Goal: Information Seeking & Learning: Learn about a topic

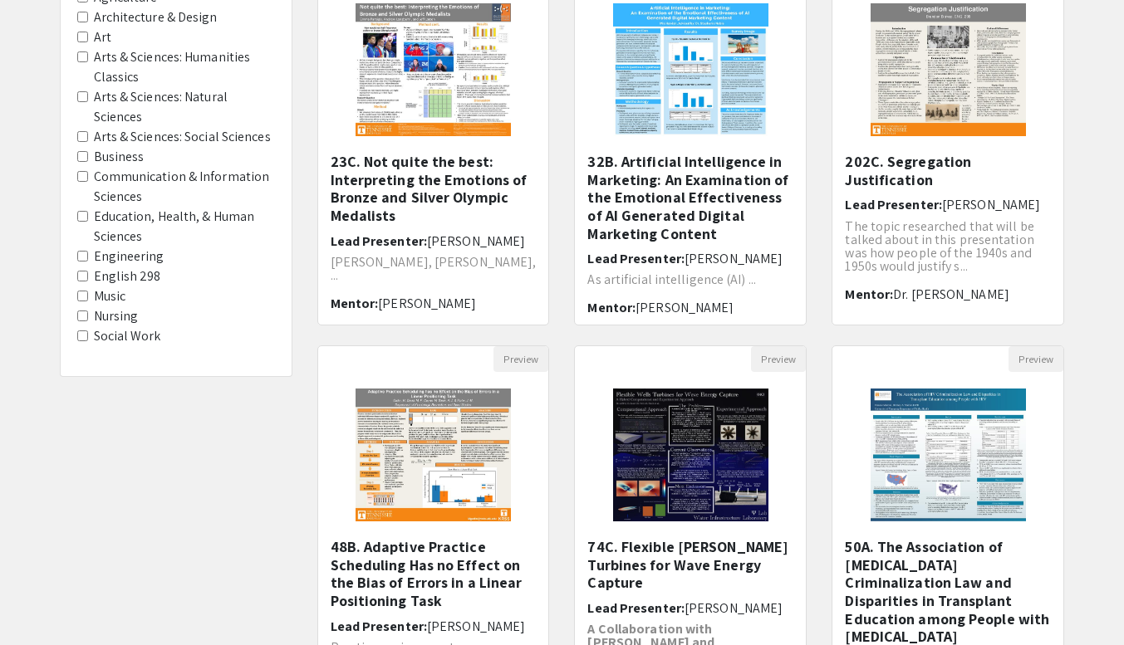
scroll to position [223, 0]
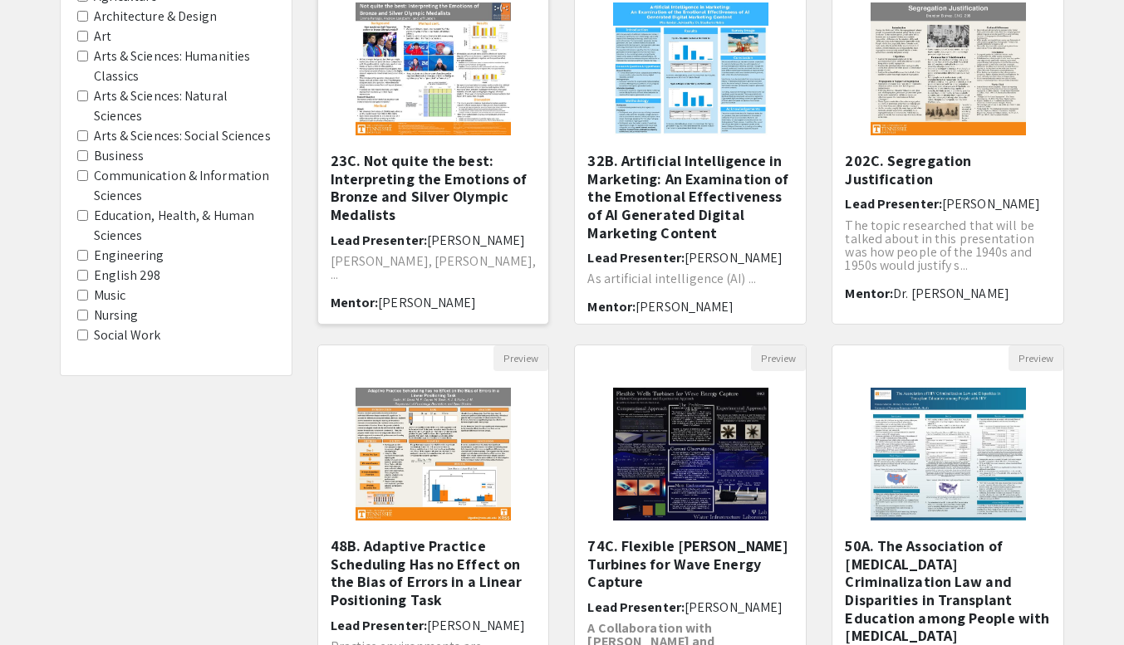
click at [467, 177] on h5 "23C. Not quite the best: Interpreting the Emotions of Bronze and Silver Olympic…" at bounding box center [434, 187] width 206 height 71
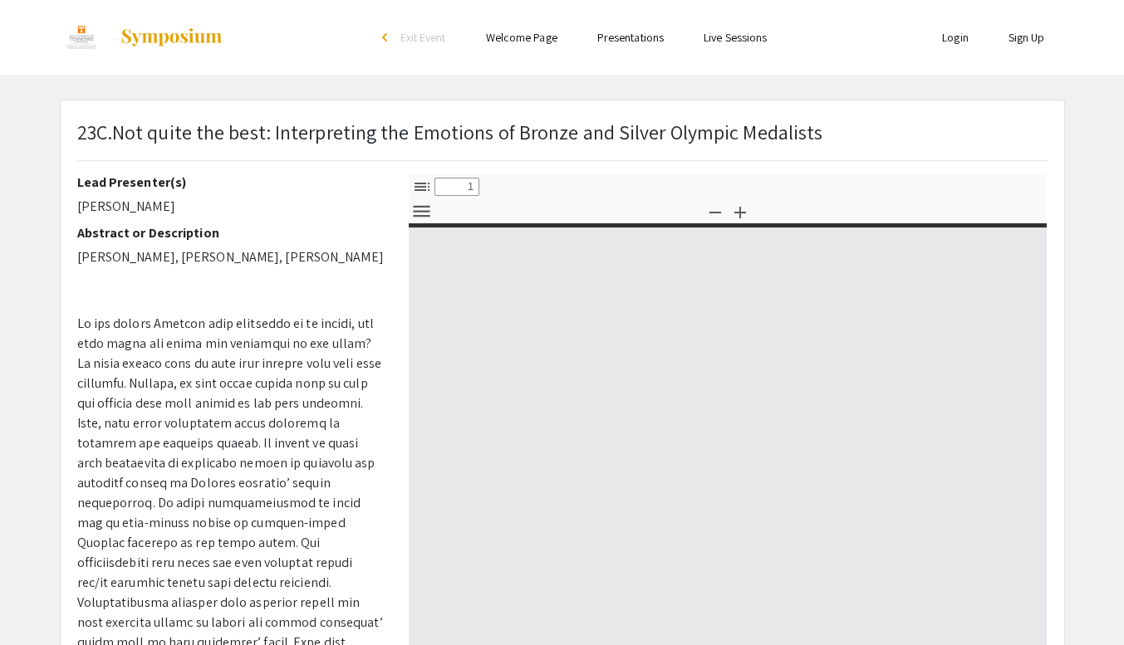
select select "custom"
type input "0"
select select "custom"
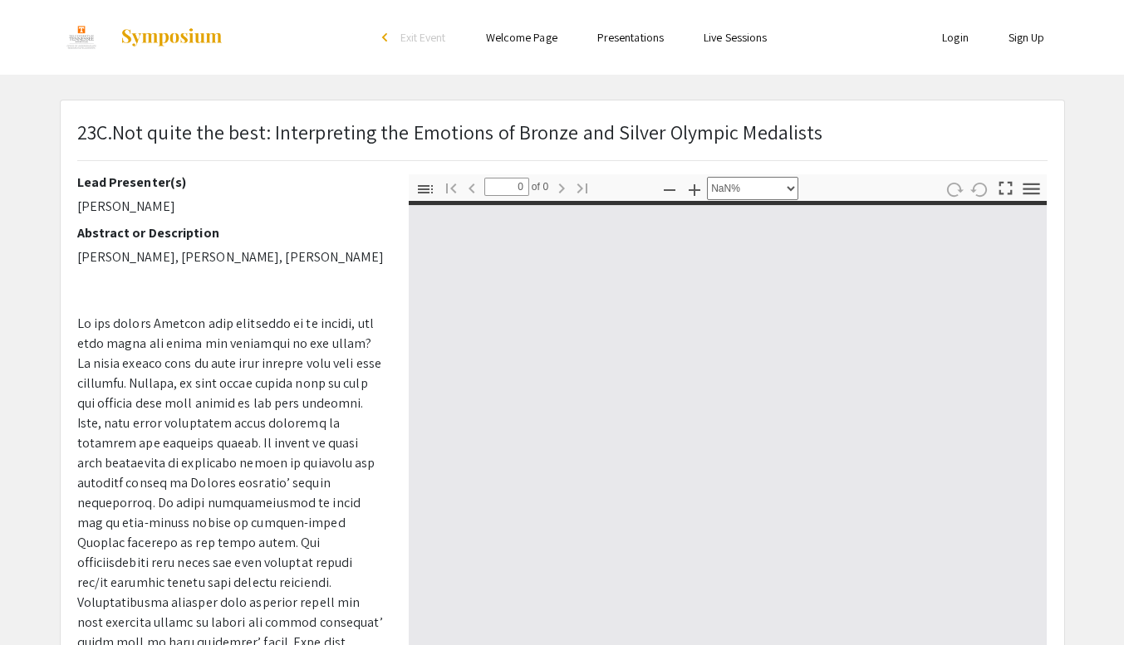
type input "1"
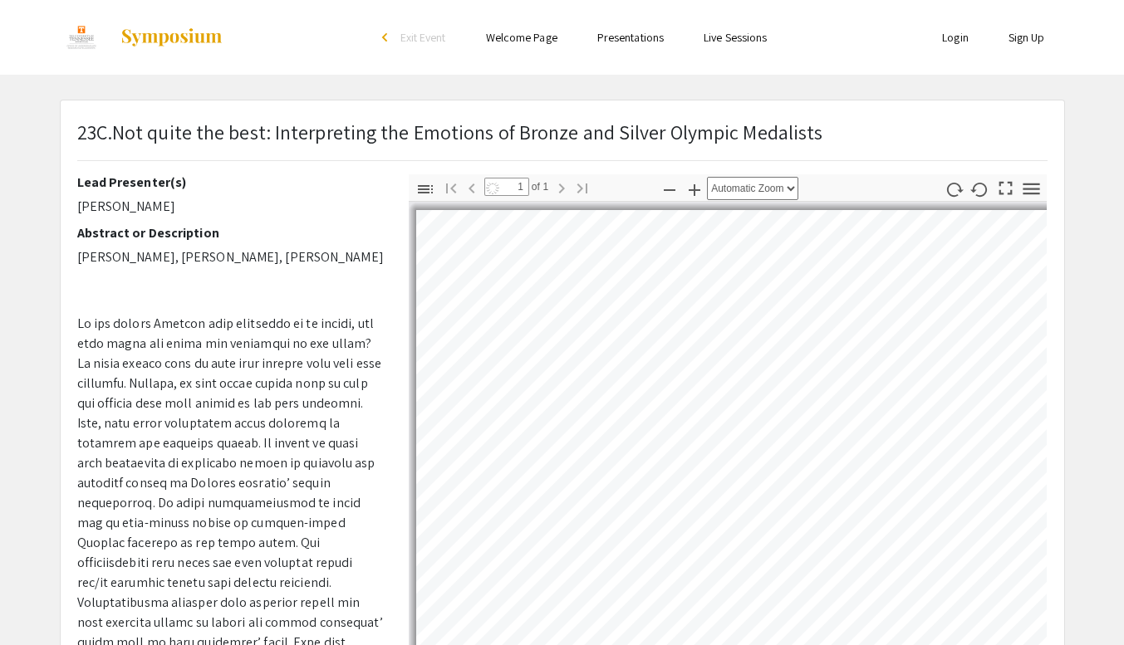
scroll to position [41, 0]
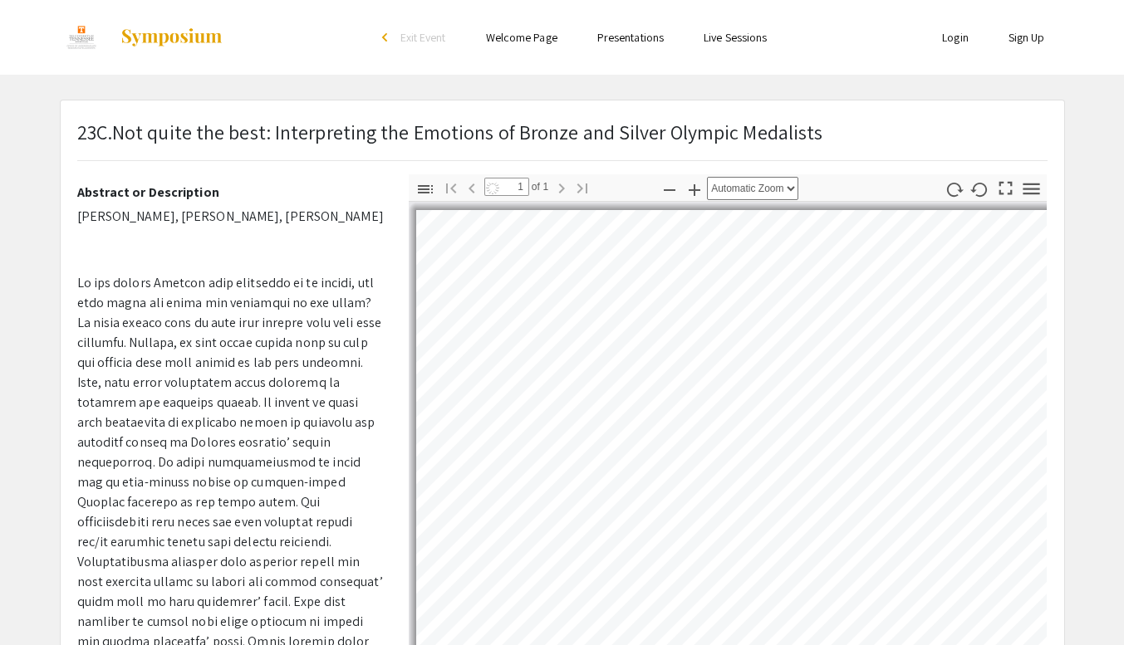
select select "auto"
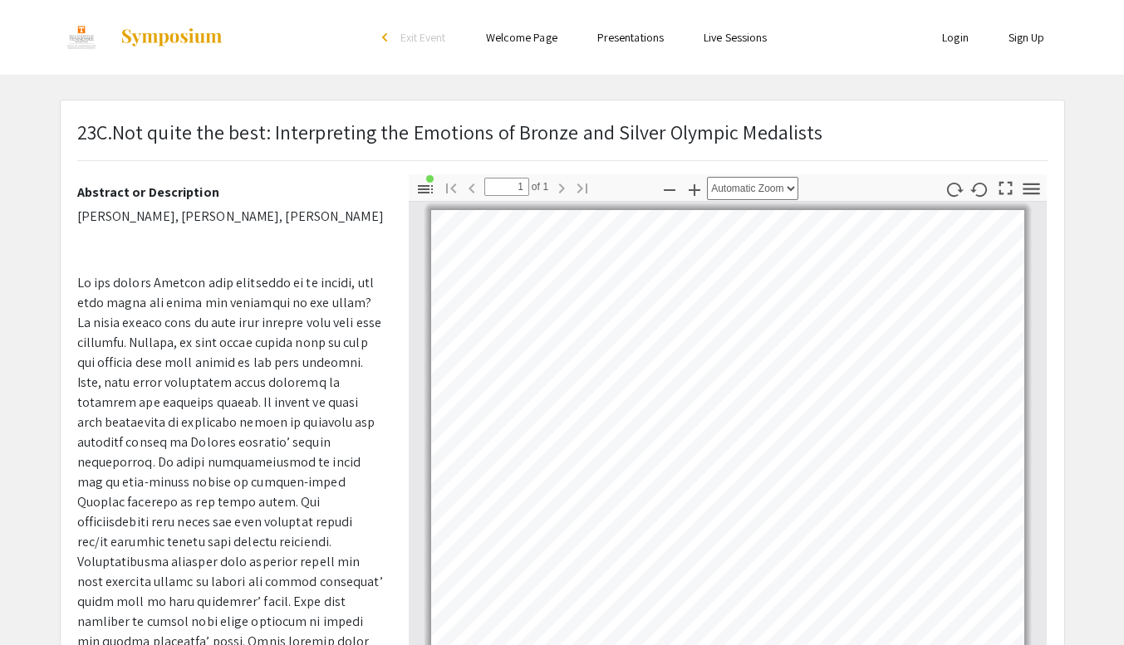
scroll to position [332, 0]
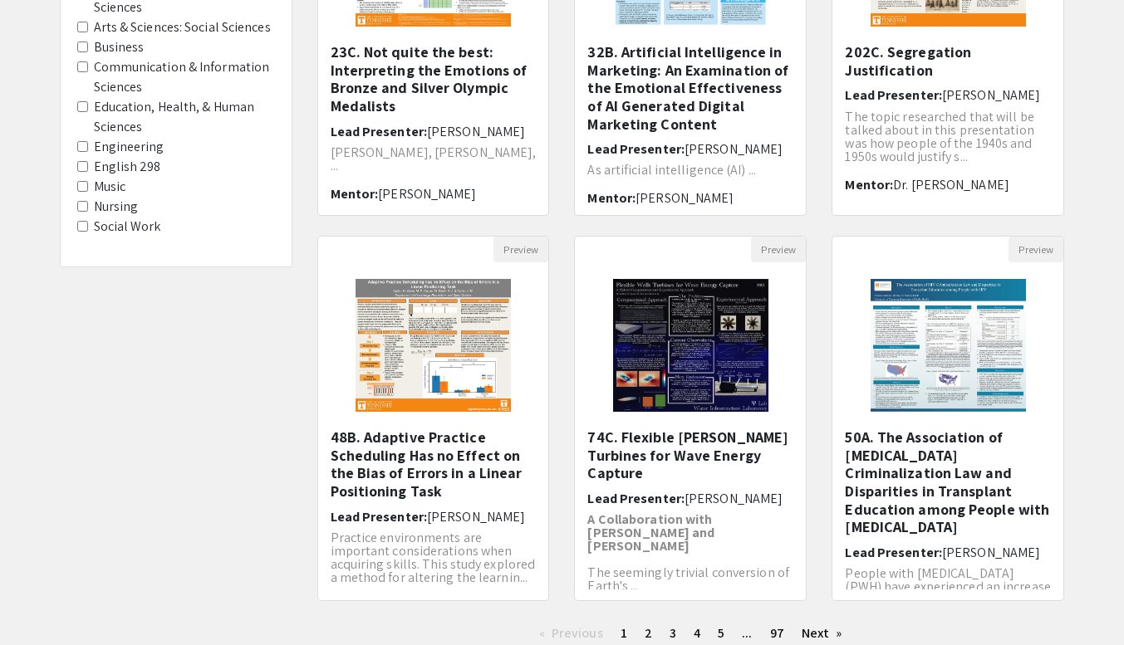
scroll to position [223, 0]
